Goal: Task Accomplishment & Management: Manage account settings

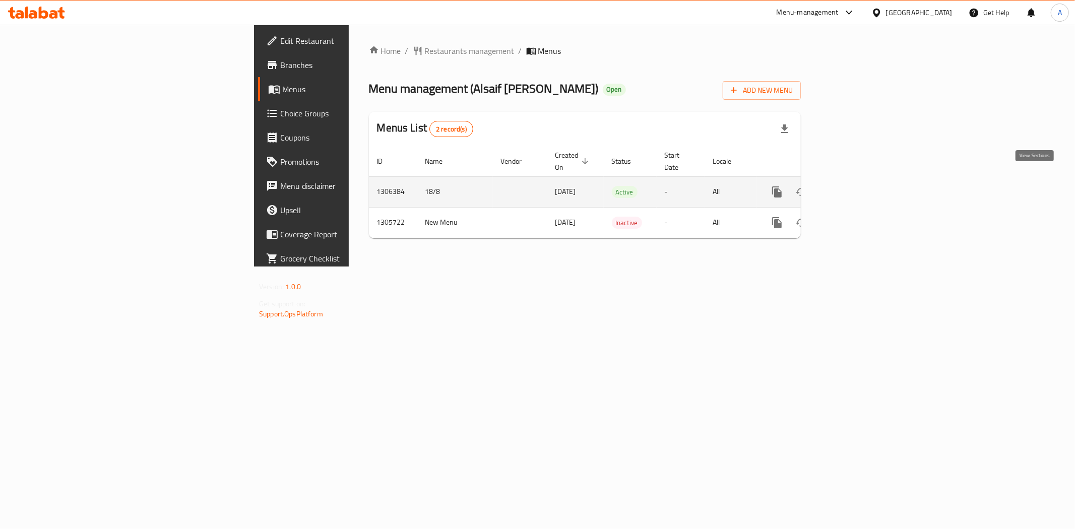
click at [856, 186] on icon "enhanced table" at bounding box center [850, 192] width 12 height 12
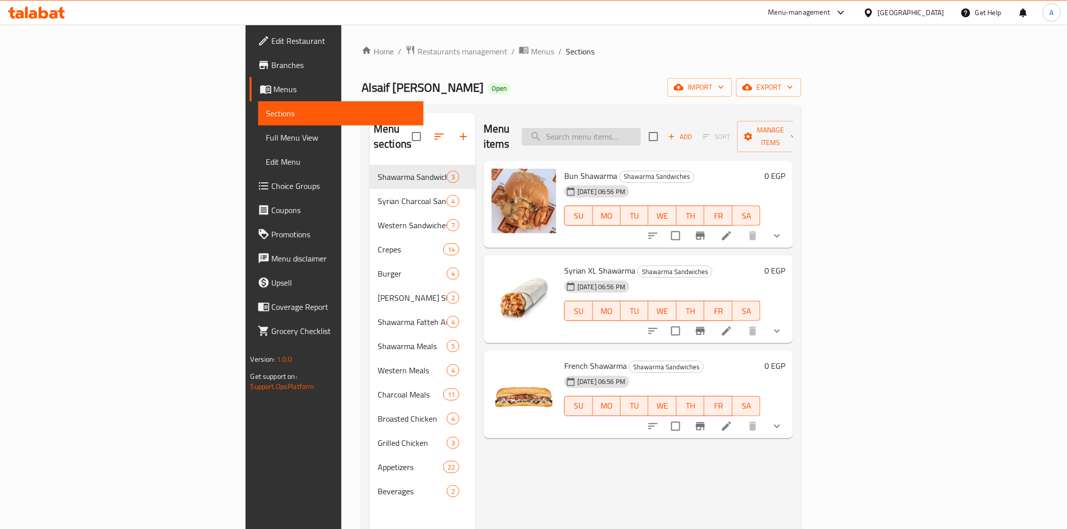
click at [641, 128] on input "search" at bounding box center [581, 137] width 119 height 18
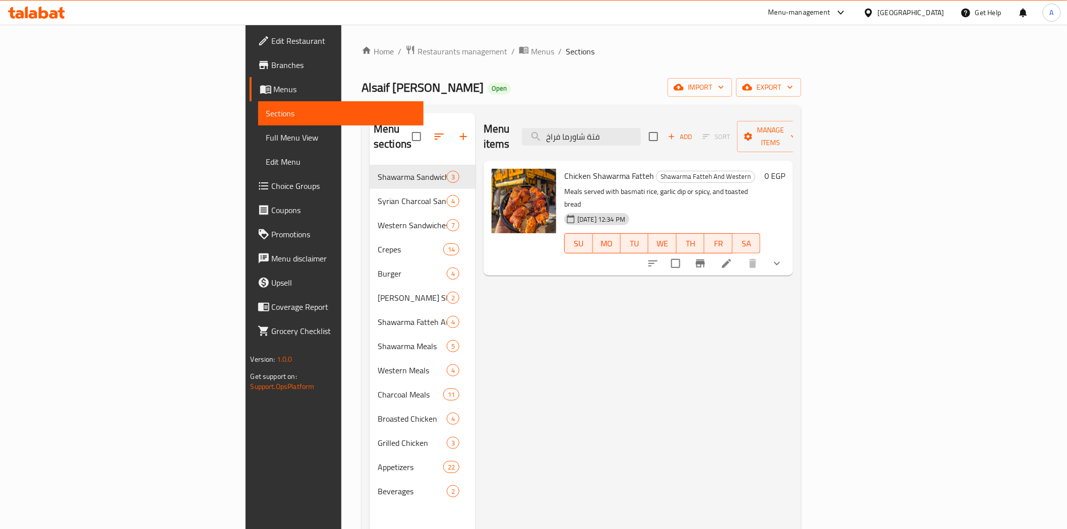
type input "فتة شاورما فراخ"
click at [783, 258] on icon "show more" at bounding box center [777, 264] width 12 height 12
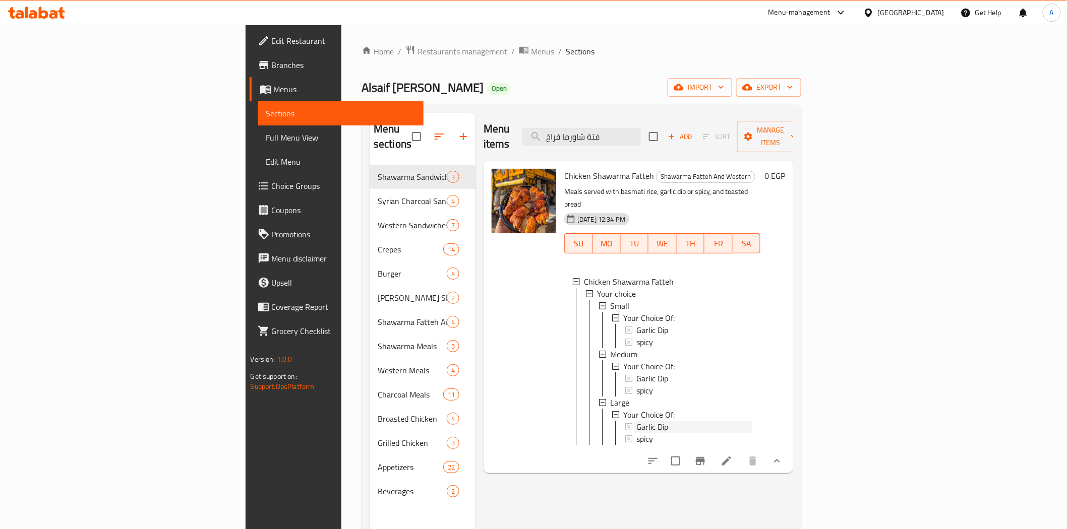
click at [636, 324] on div "Garlic Dip" at bounding box center [694, 330] width 116 height 12
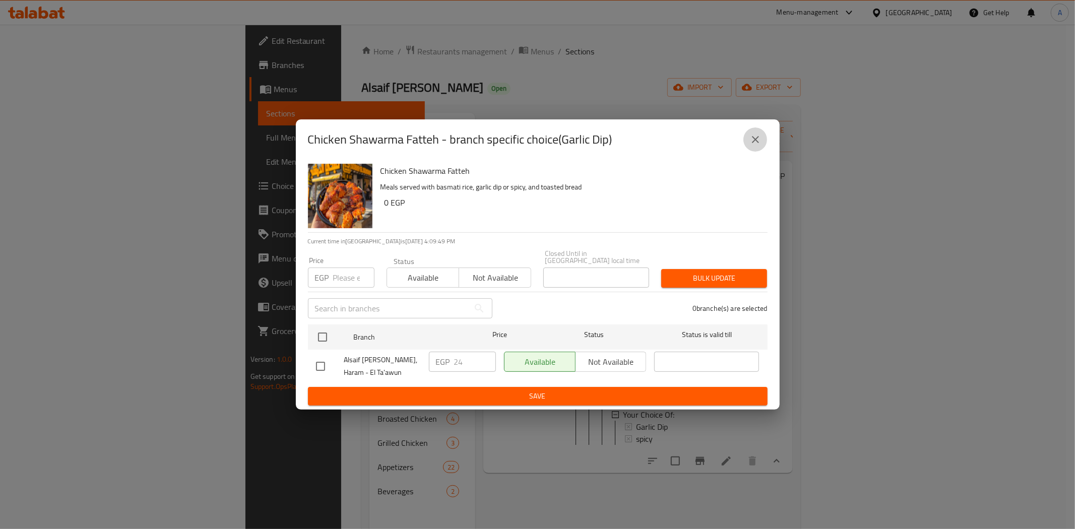
click at [761, 146] on icon "close" at bounding box center [755, 140] width 12 height 12
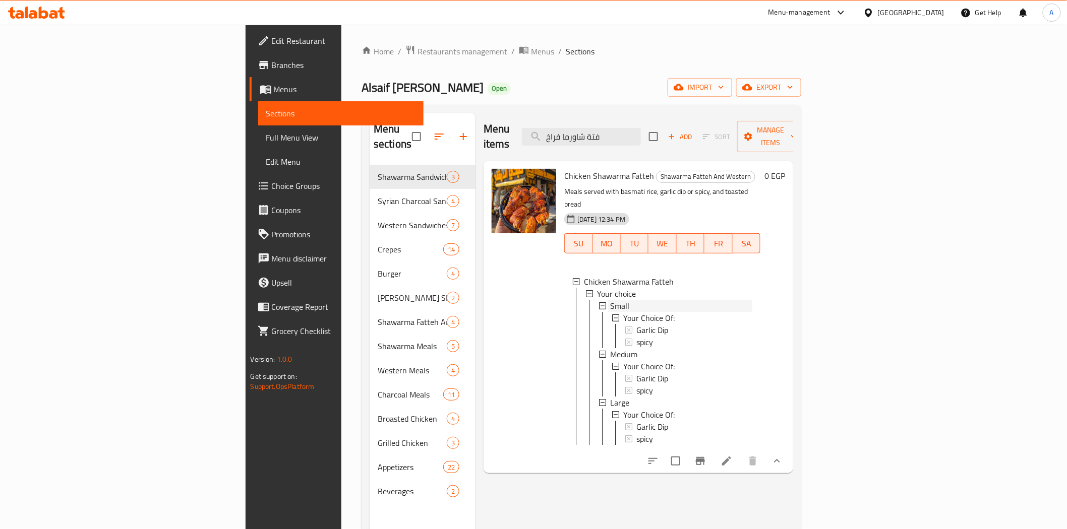
click at [610, 300] on span "Small" at bounding box center [619, 306] width 19 height 12
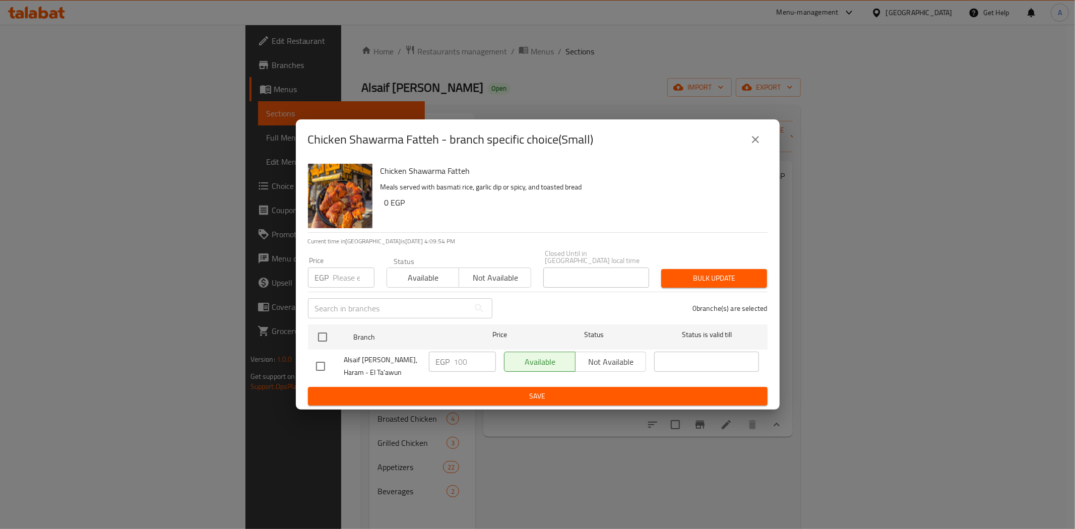
click at [751, 144] on icon "close" at bounding box center [755, 140] width 12 height 12
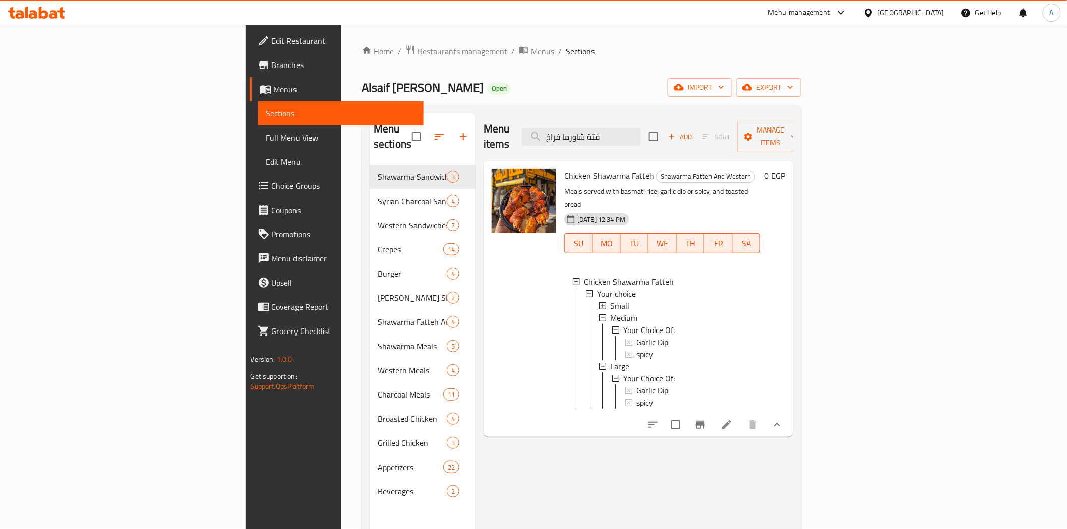
click at [417, 51] on span "Restaurants management" at bounding box center [462, 51] width 90 height 12
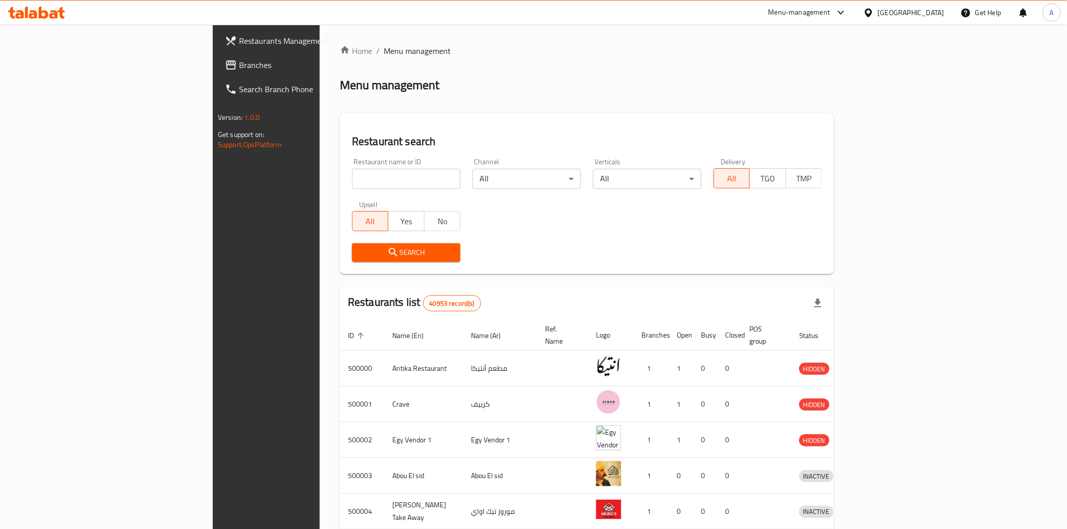
click at [239, 69] on span "Branches" at bounding box center [311, 65] width 144 height 12
